Goal: Information Seeking & Learning: Learn about a topic

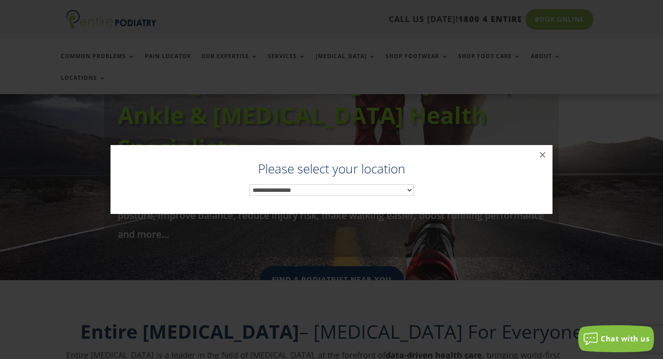
scroll to position [111, 0]
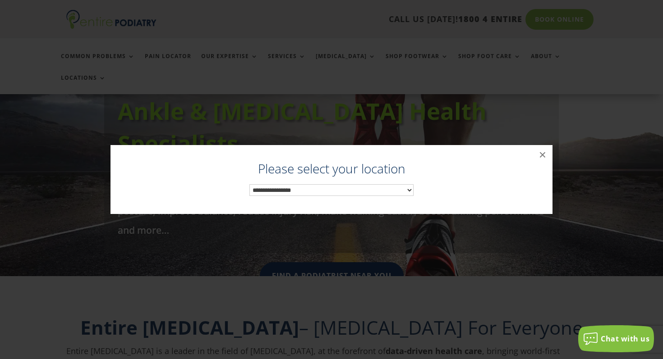
click at [345, 192] on select "**********" at bounding box center [331, 190] width 165 height 12
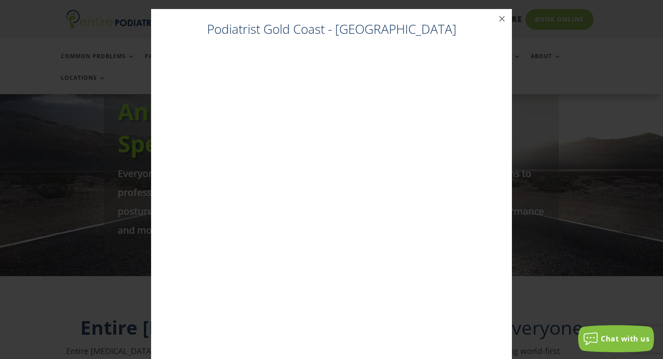
scroll to position [18, 0]
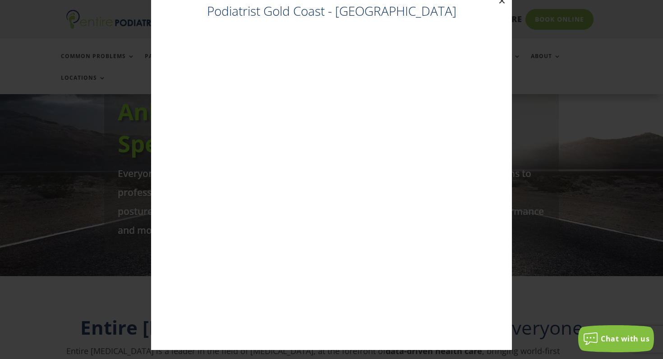
click at [502, 3] on button "×" at bounding box center [502, 1] width 20 height 20
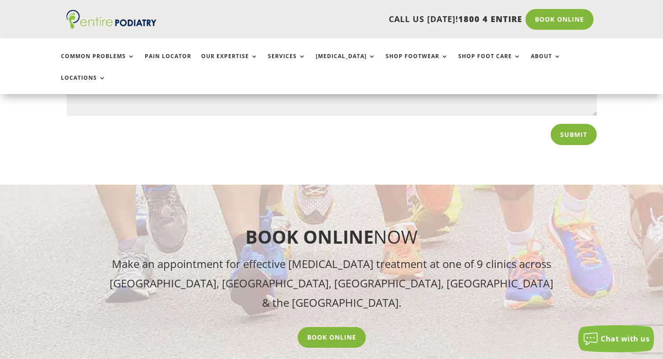
scroll to position [3549, 0]
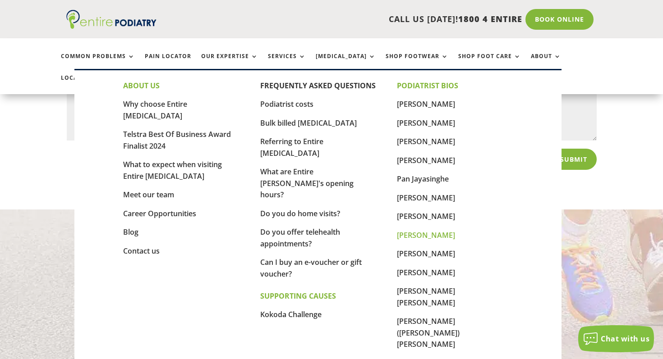
click at [424, 235] on link "[PERSON_NAME]" at bounding box center [426, 235] width 58 height 10
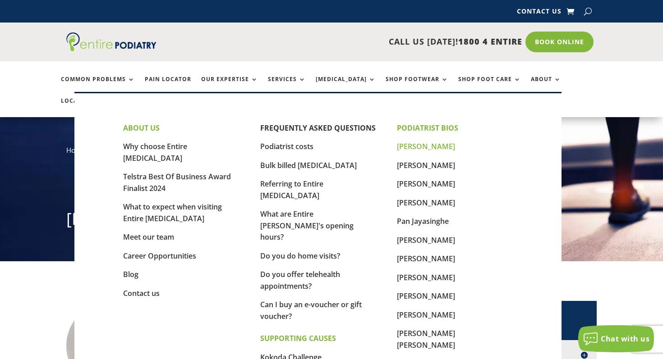
click at [424, 147] on link "[PERSON_NAME]" at bounding box center [426, 147] width 58 height 10
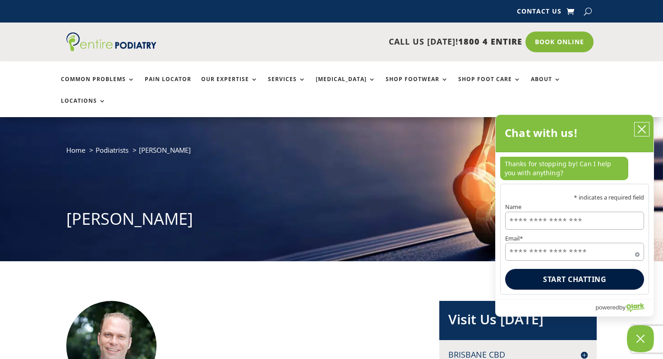
click at [641, 127] on icon "close chatbox" at bounding box center [641, 129] width 9 height 9
